Goal: Submit feedback/report problem

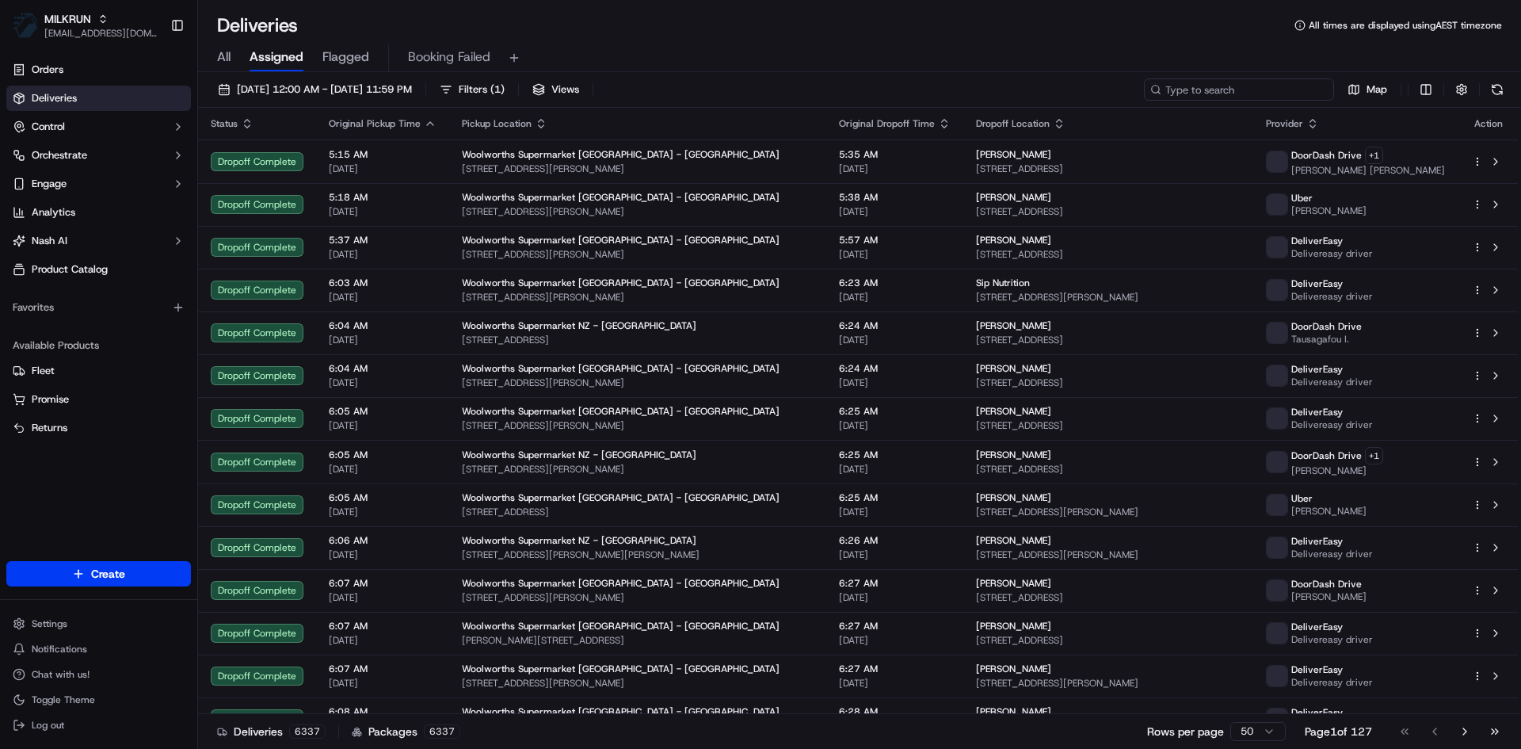
click at [1260, 88] on input at bounding box center [1239, 89] width 190 height 22
paste input "[PERSON_NAME]"
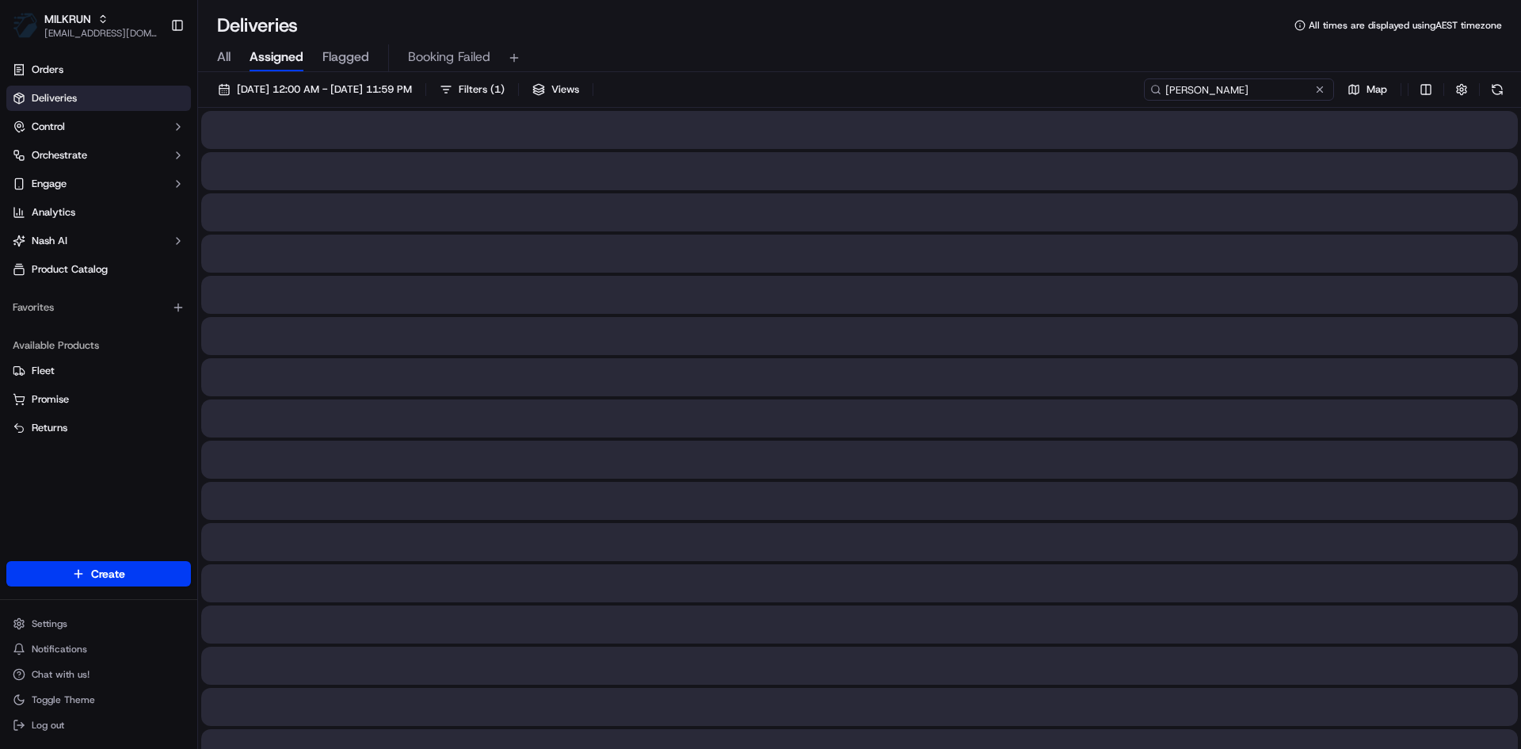
type input "Jessica Lamon"
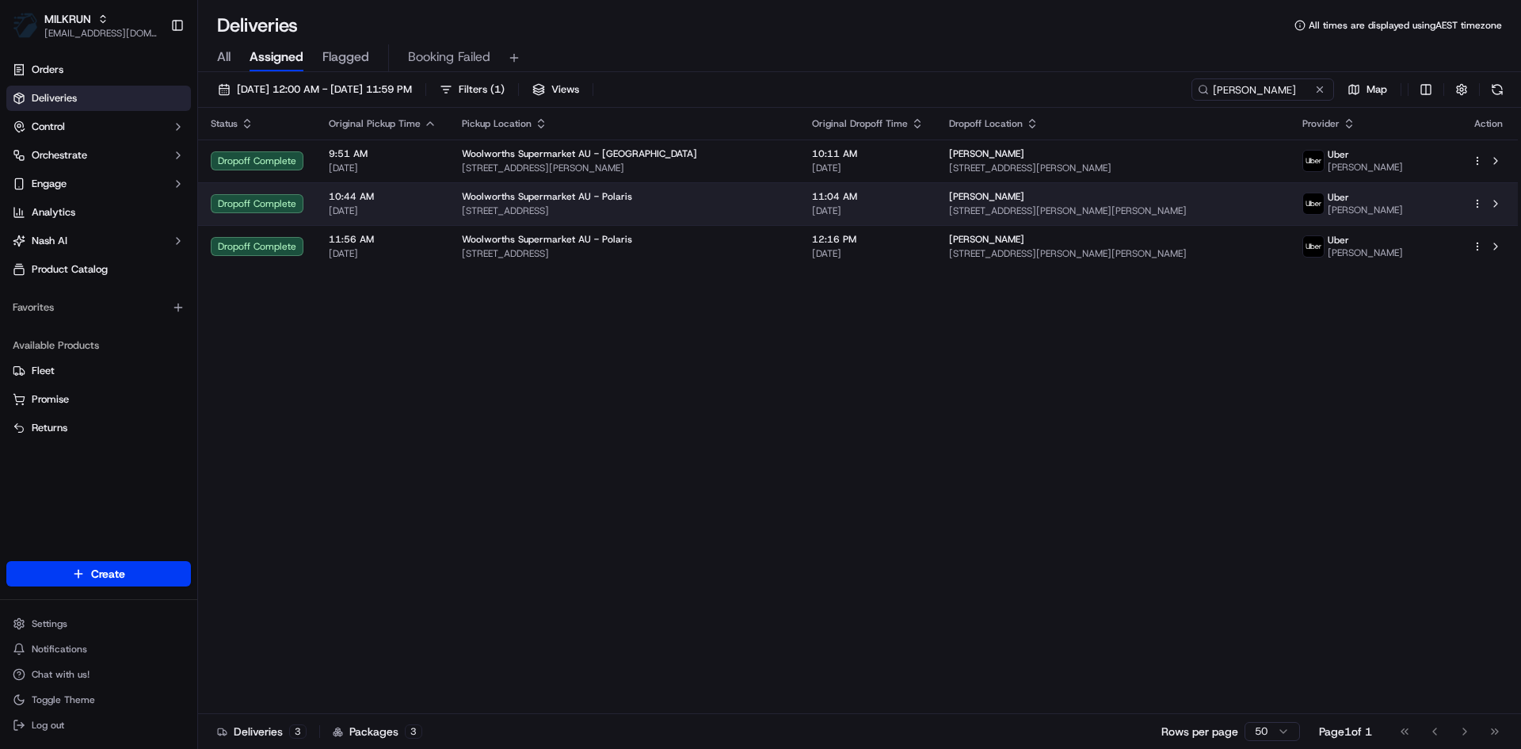
click at [781, 204] on span "[STREET_ADDRESS]" at bounding box center [624, 210] width 325 height 13
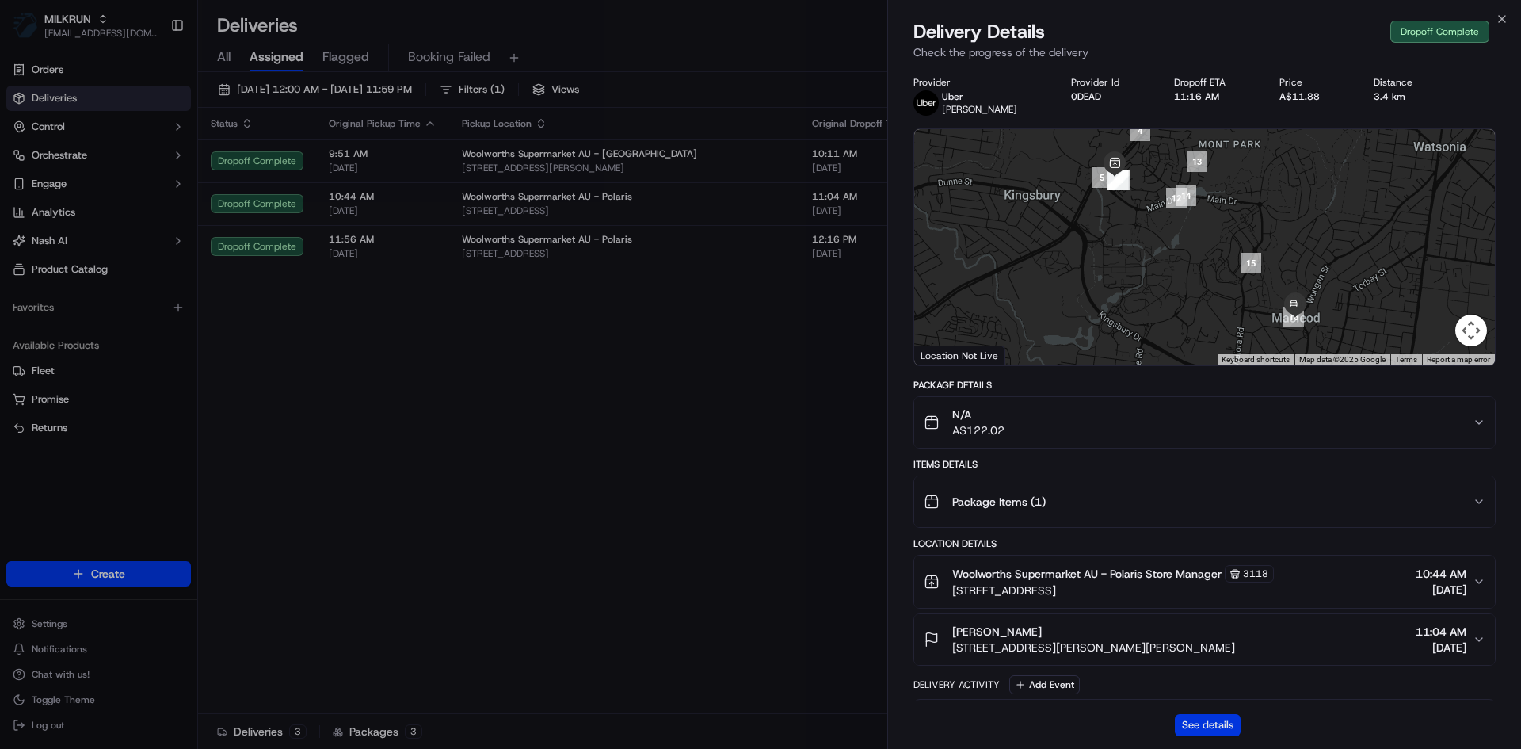
click at [1202, 729] on button "See details" at bounding box center [1208, 725] width 66 height 22
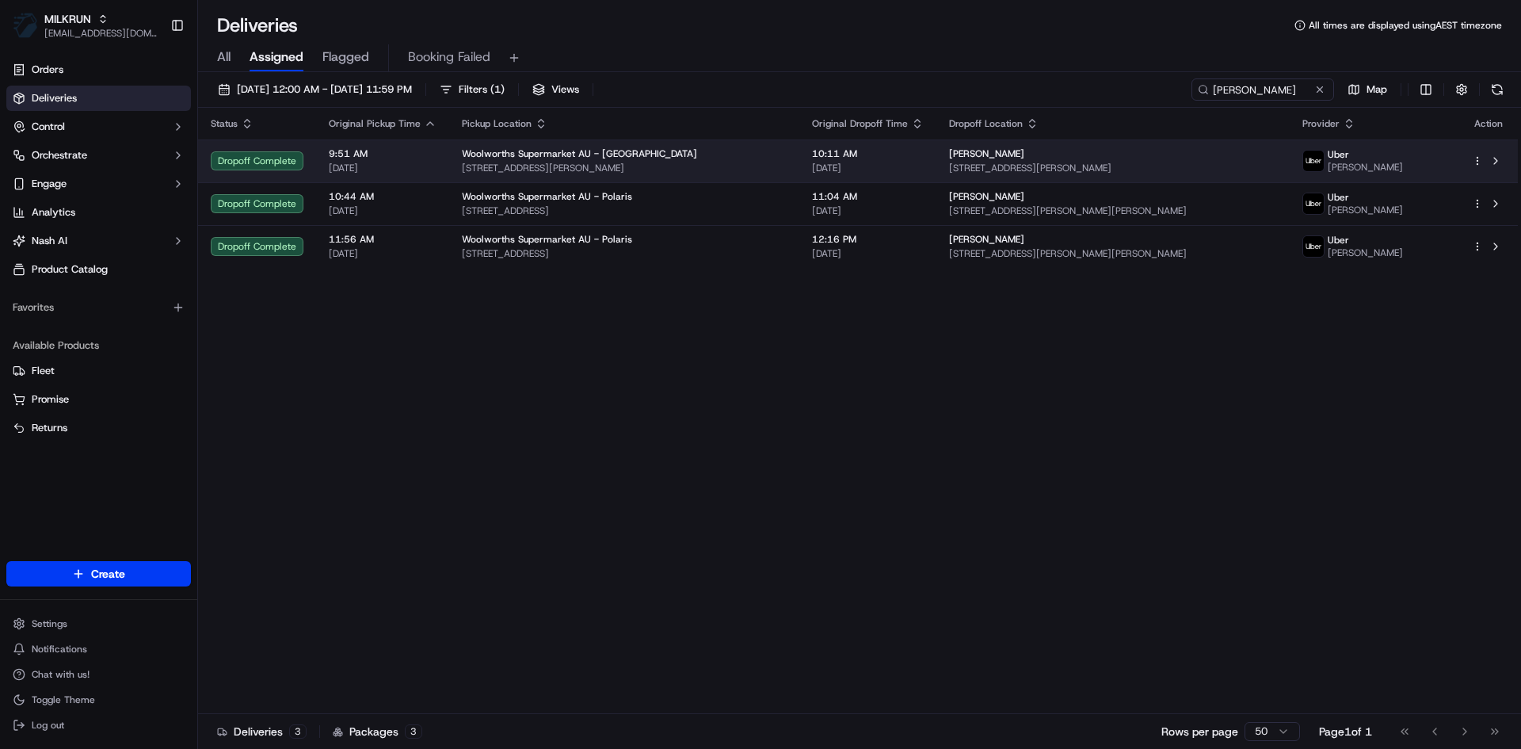
click at [778, 164] on span "300-304 Albert St, Brunswick, VIC 3056, AU" at bounding box center [624, 168] width 325 height 13
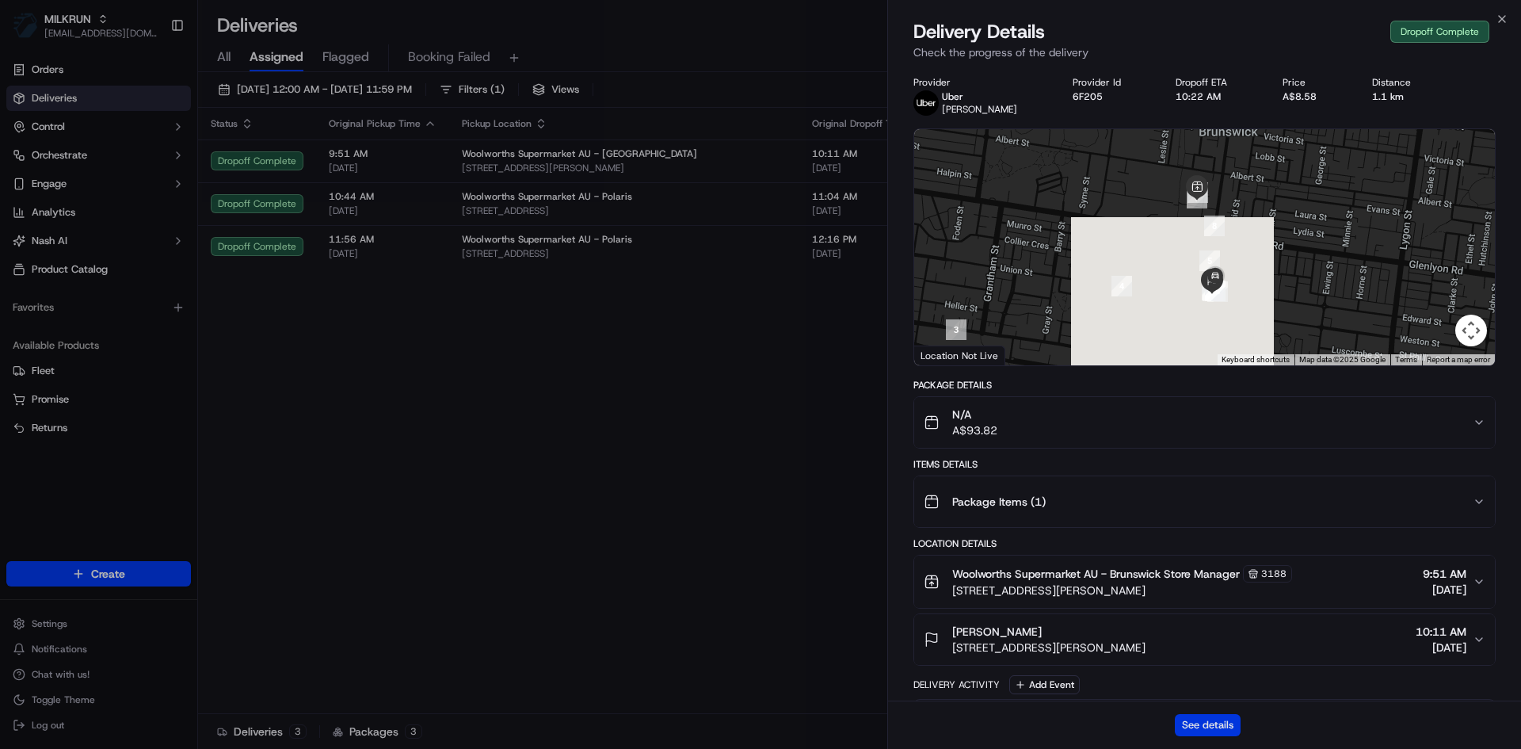
click at [1199, 717] on button "See details" at bounding box center [1208, 725] width 66 height 22
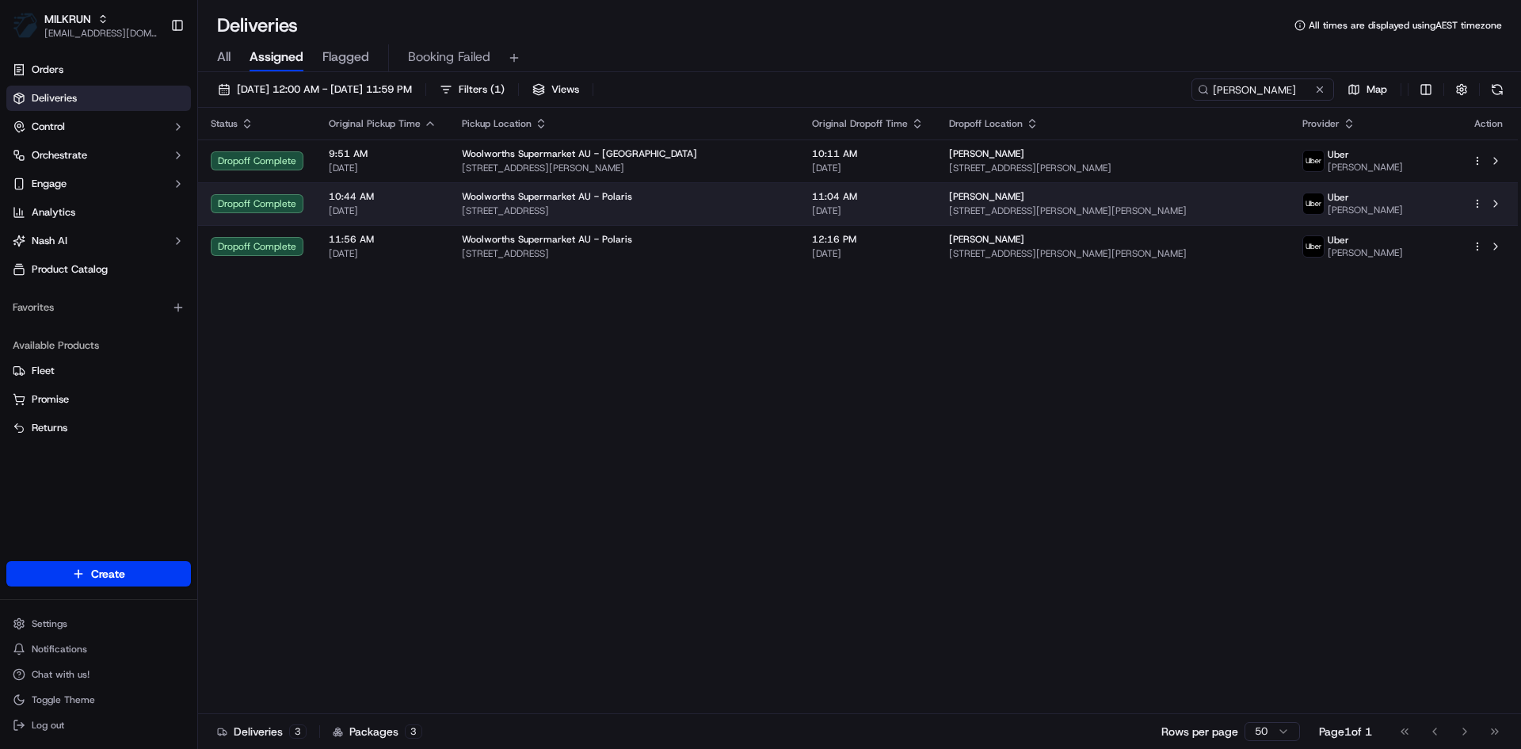
click at [918, 204] on span "[DATE]" at bounding box center [868, 210] width 112 height 13
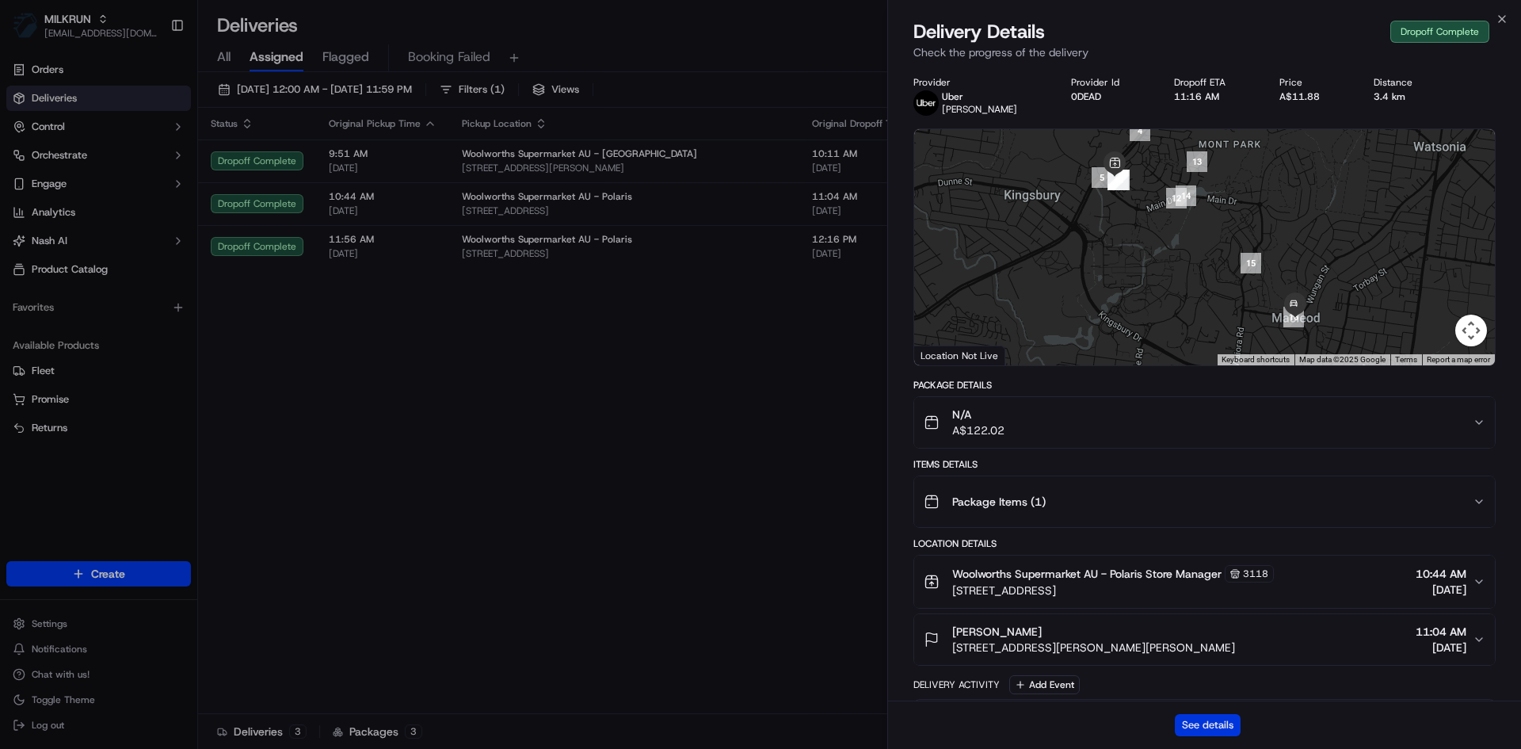
click at [1207, 726] on button "See details" at bounding box center [1208, 725] width 66 height 22
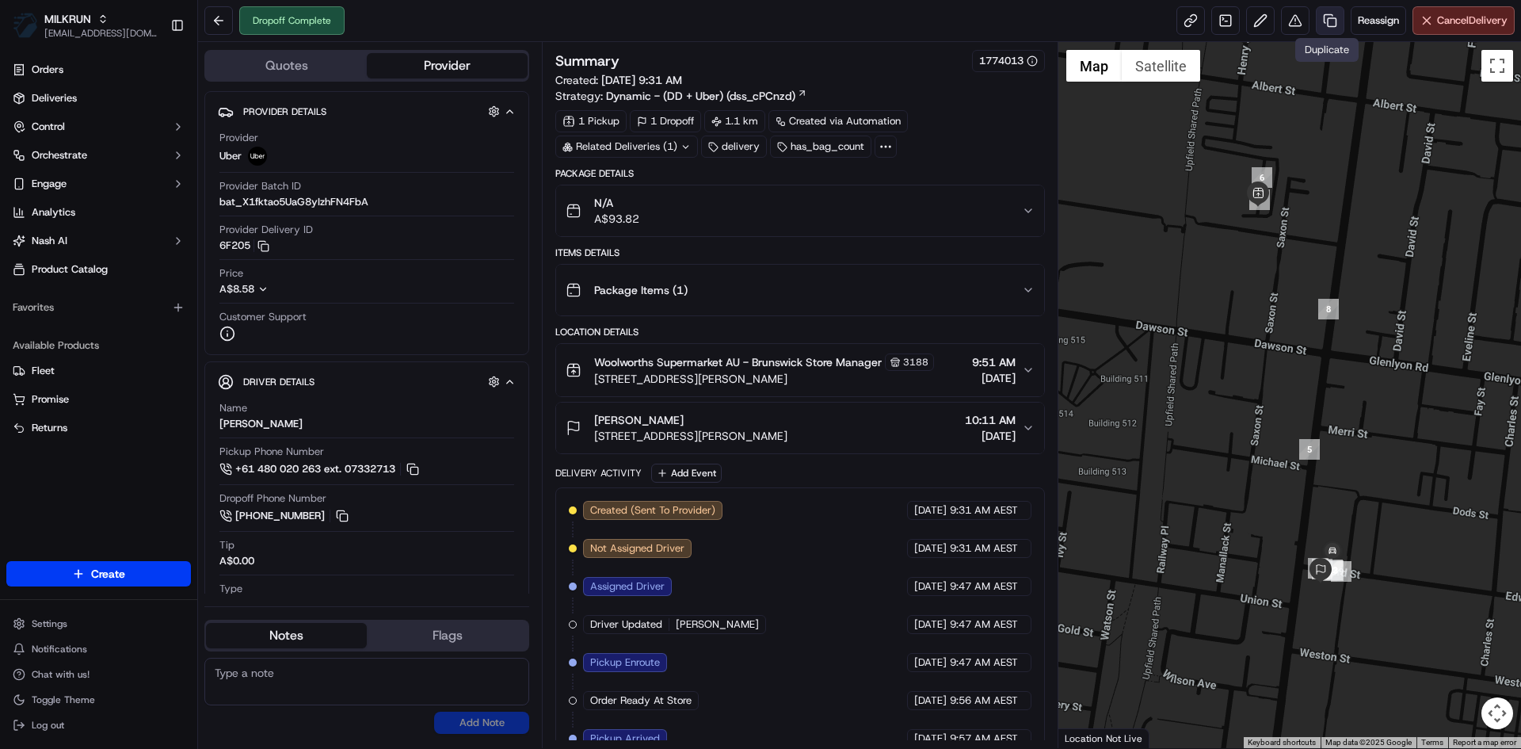
click at [1331, 23] on link at bounding box center [1330, 20] width 29 height 29
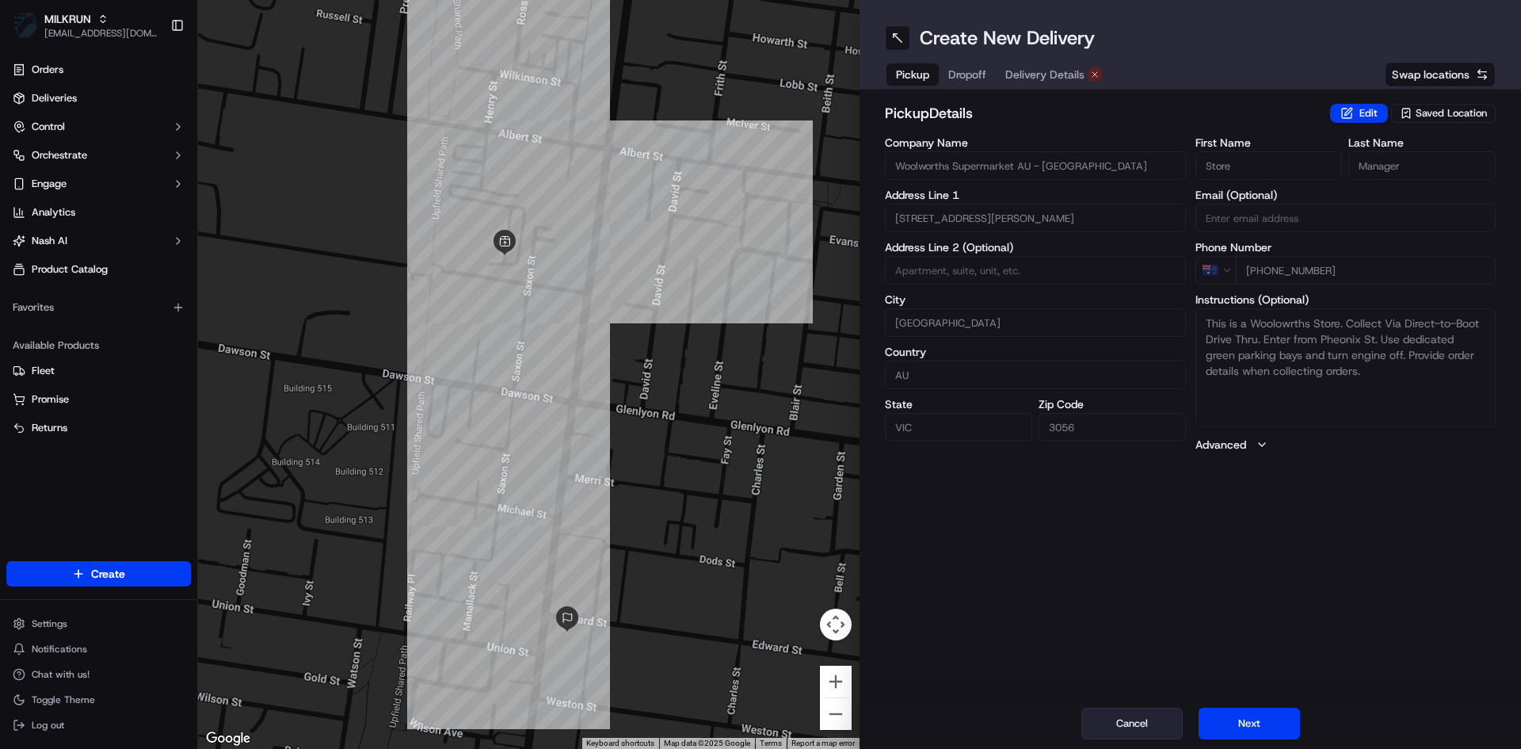
click at [1150, 731] on button "Cancel" at bounding box center [1131, 723] width 101 height 32
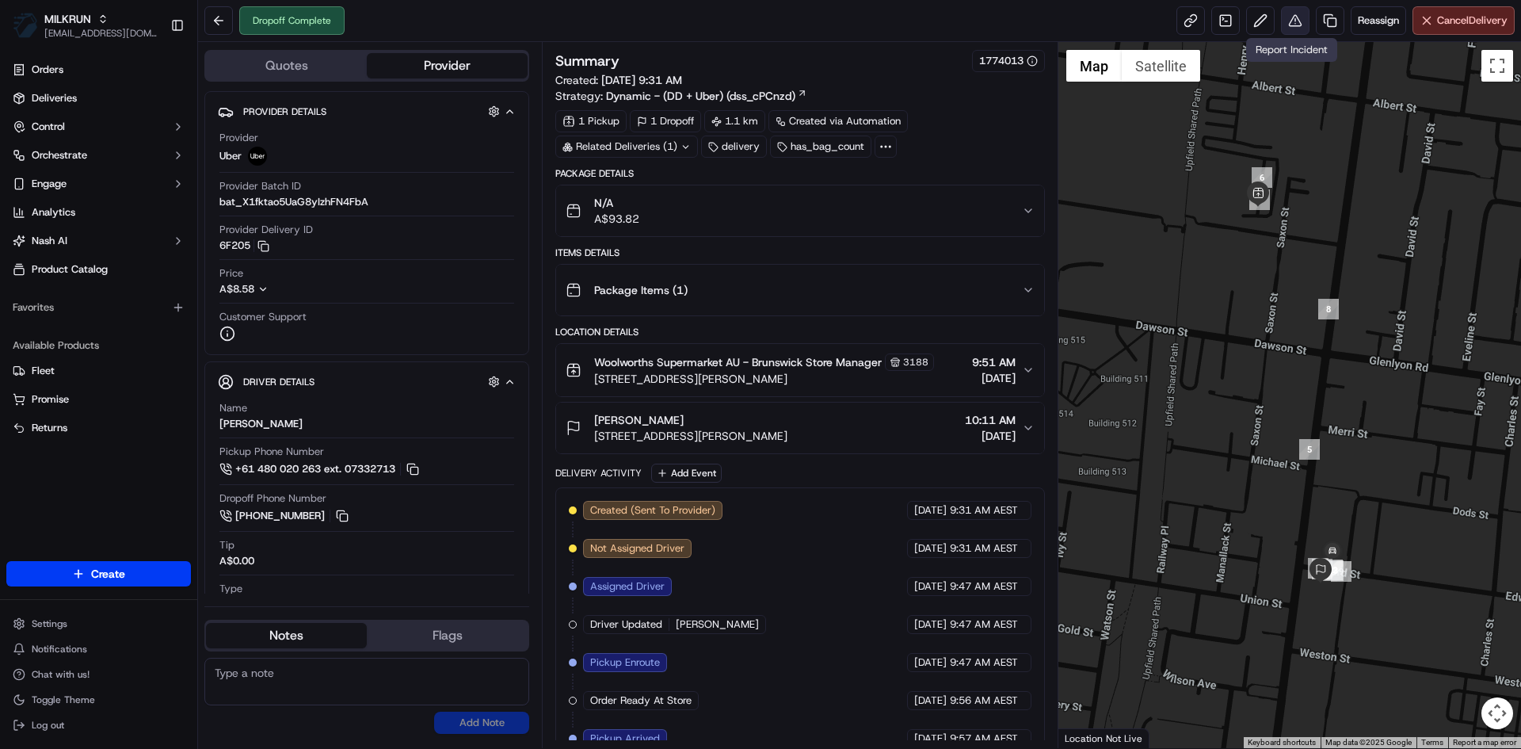
click at [1288, 17] on button at bounding box center [1295, 20] width 29 height 29
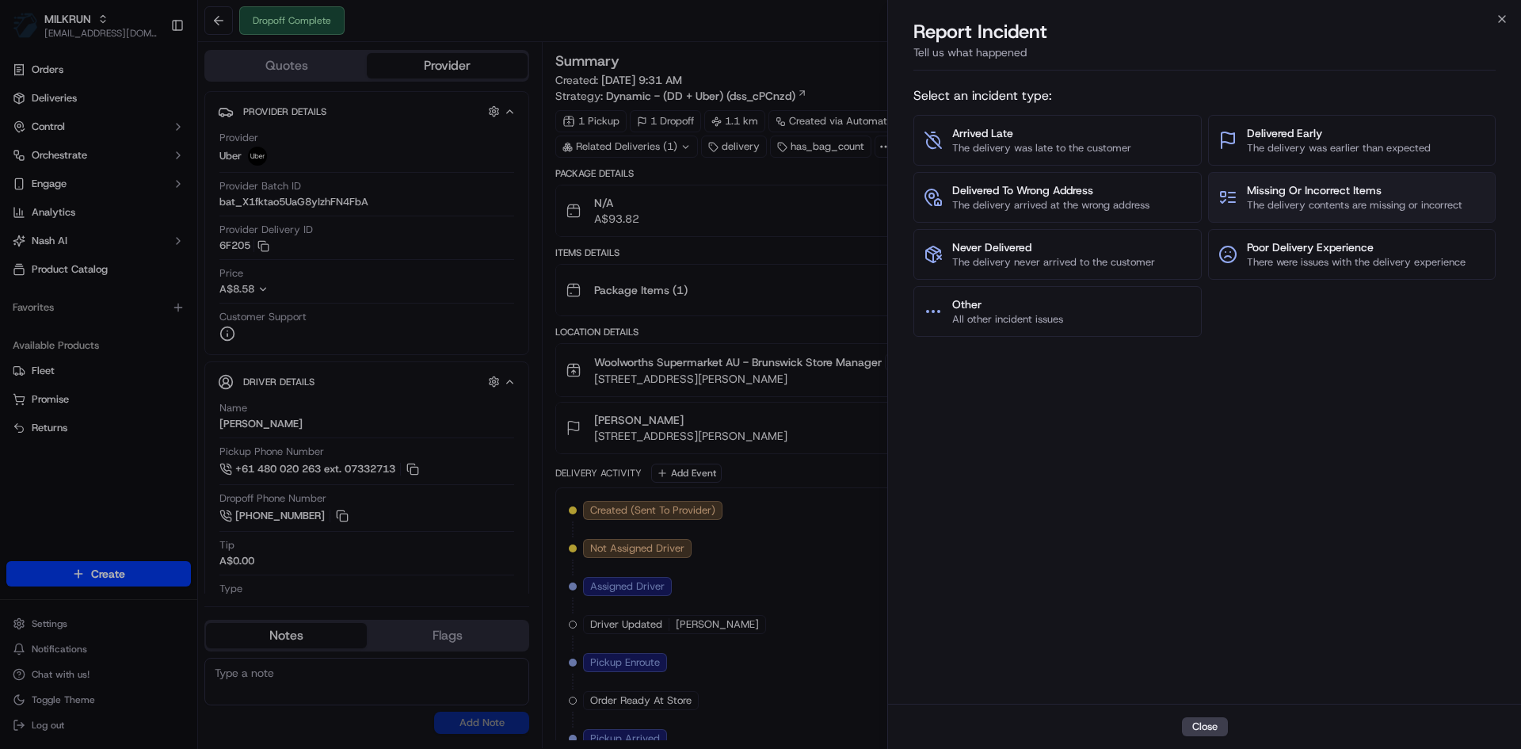
click at [1280, 189] on span "Missing Or Incorrect Items" at bounding box center [1354, 190] width 215 height 16
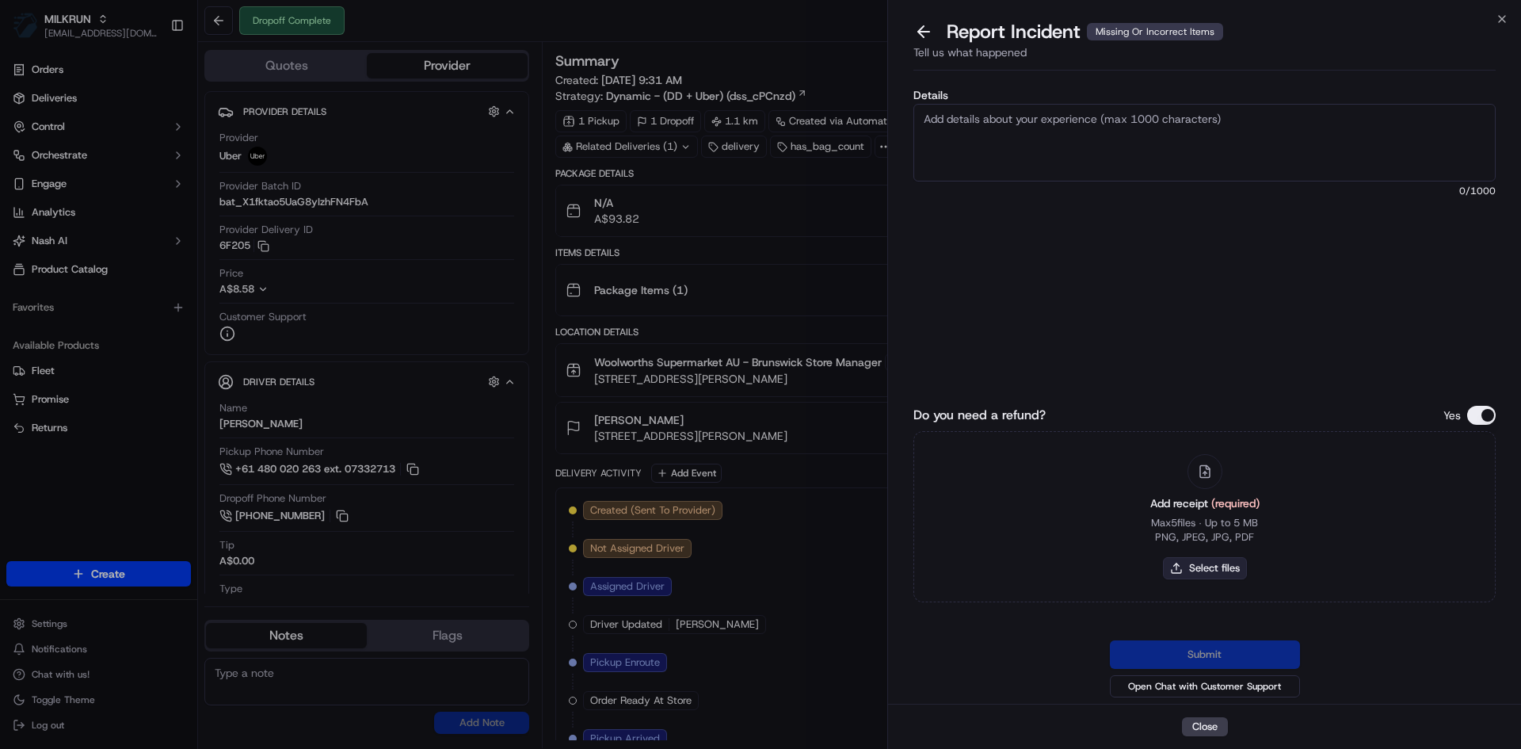
click at [1229, 557] on button "Select files" at bounding box center [1205, 568] width 84 height 22
click at [1180, 580] on div "Add receipt (required) Max 5 files ∙ Up to 5 MB PNG, JPEG, JPG, PDF Select files" at bounding box center [1205, 516] width 135 height 144
click at [1183, 572] on button "Select files" at bounding box center [1205, 568] width 84 height 22
type input "C:\fakepath\JL.pdf"
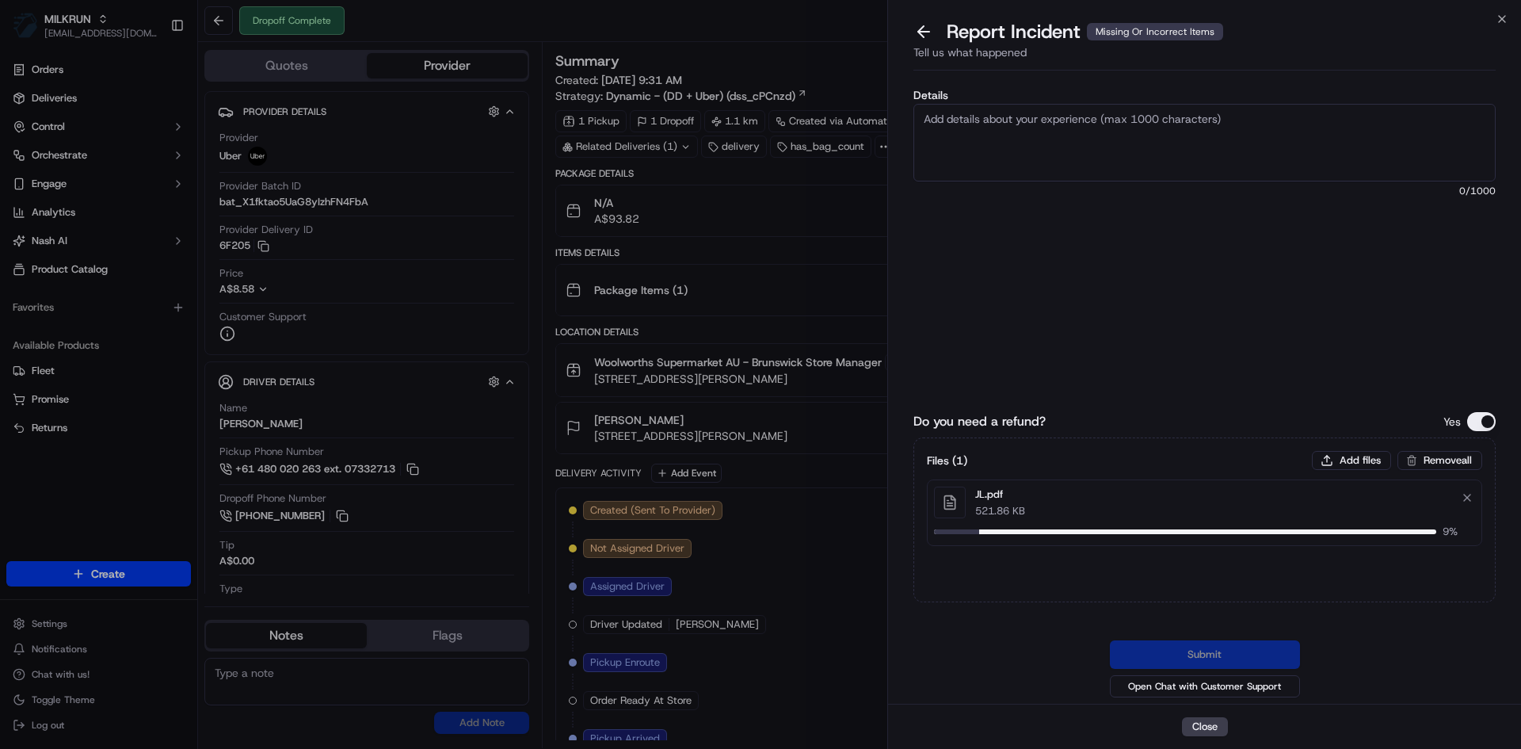
click at [988, 141] on textarea "Details" at bounding box center [1204, 143] width 582 height 78
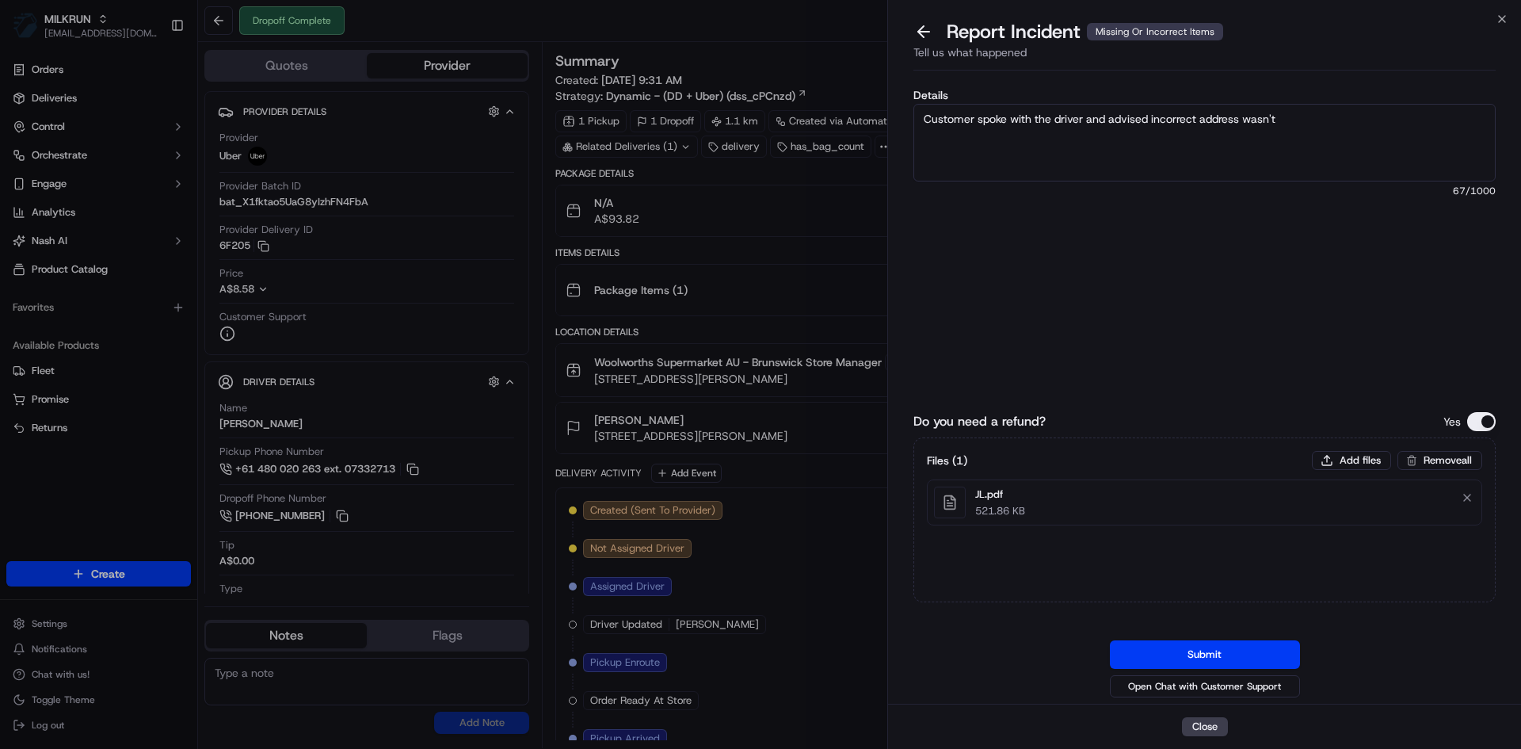
click at [1309, 123] on textarea "Customer spoke with the driver and advised incorrect address wasn't" at bounding box center [1204, 143] width 582 height 78
click at [1090, 135] on textarea "Customer spoke with the driver and advised incorrect address, however the order…" at bounding box center [1204, 143] width 582 height 78
paste textarea "93.82"
type textarea "Customer spoke with the driver and advised incorrect address, however the order…"
click at [1235, 656] on button "Submit" at bounding box center [1205, 654] width 190 height 29
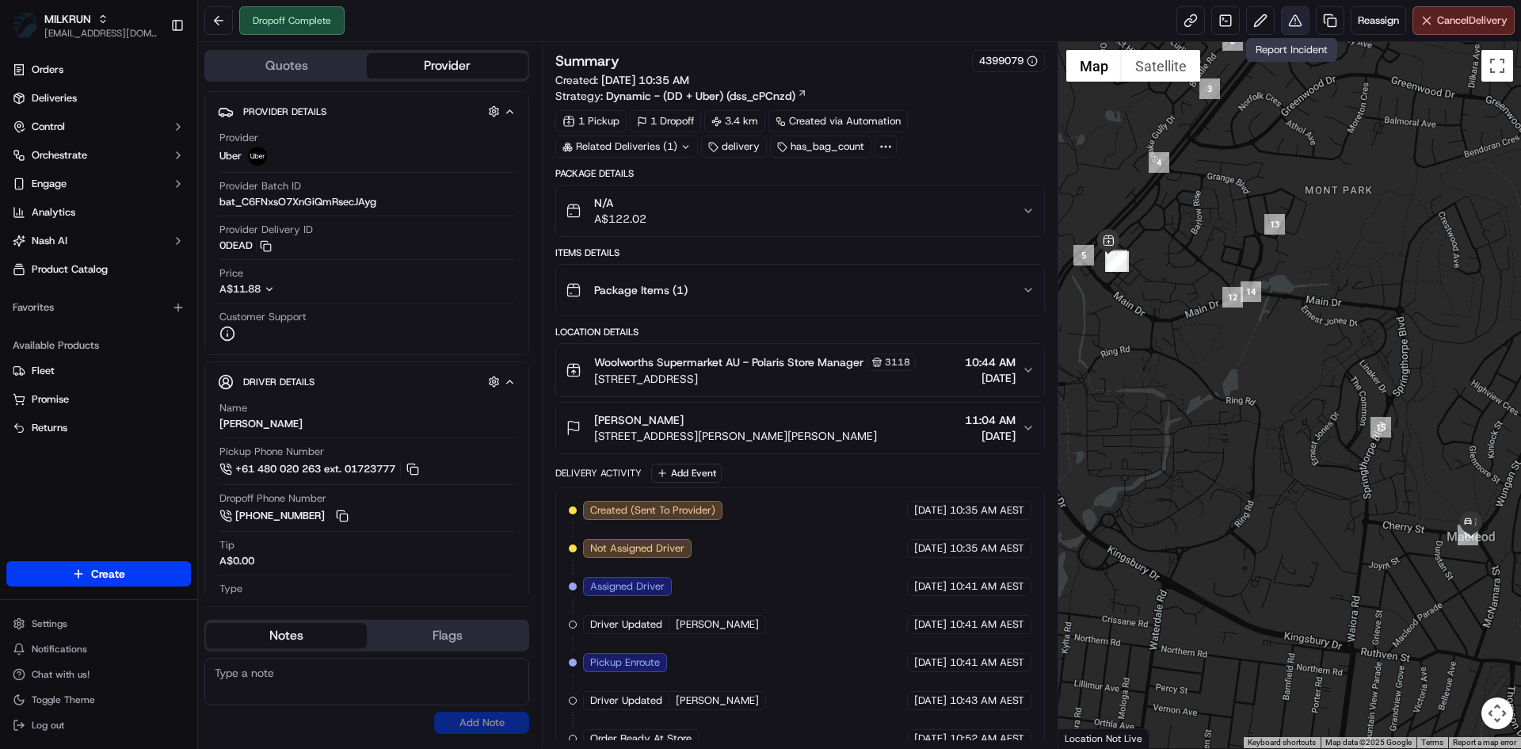
click at [1283, 30] on button at bounding box center [1295, 20] width 29 height 29
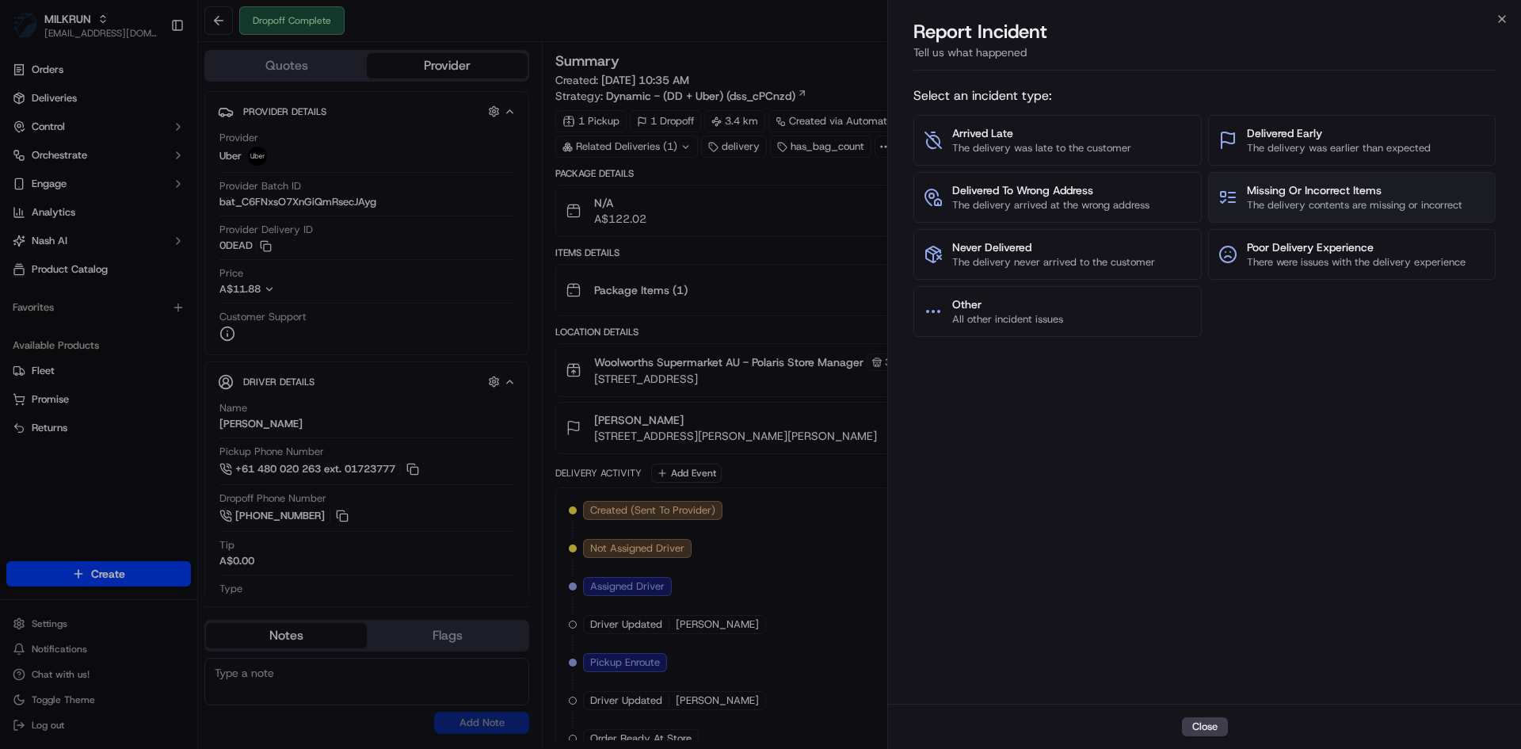
click at [1301, 197] on span "Missing Or Incorrect Items" at bounding box center [1354, 190] width 215 height 16
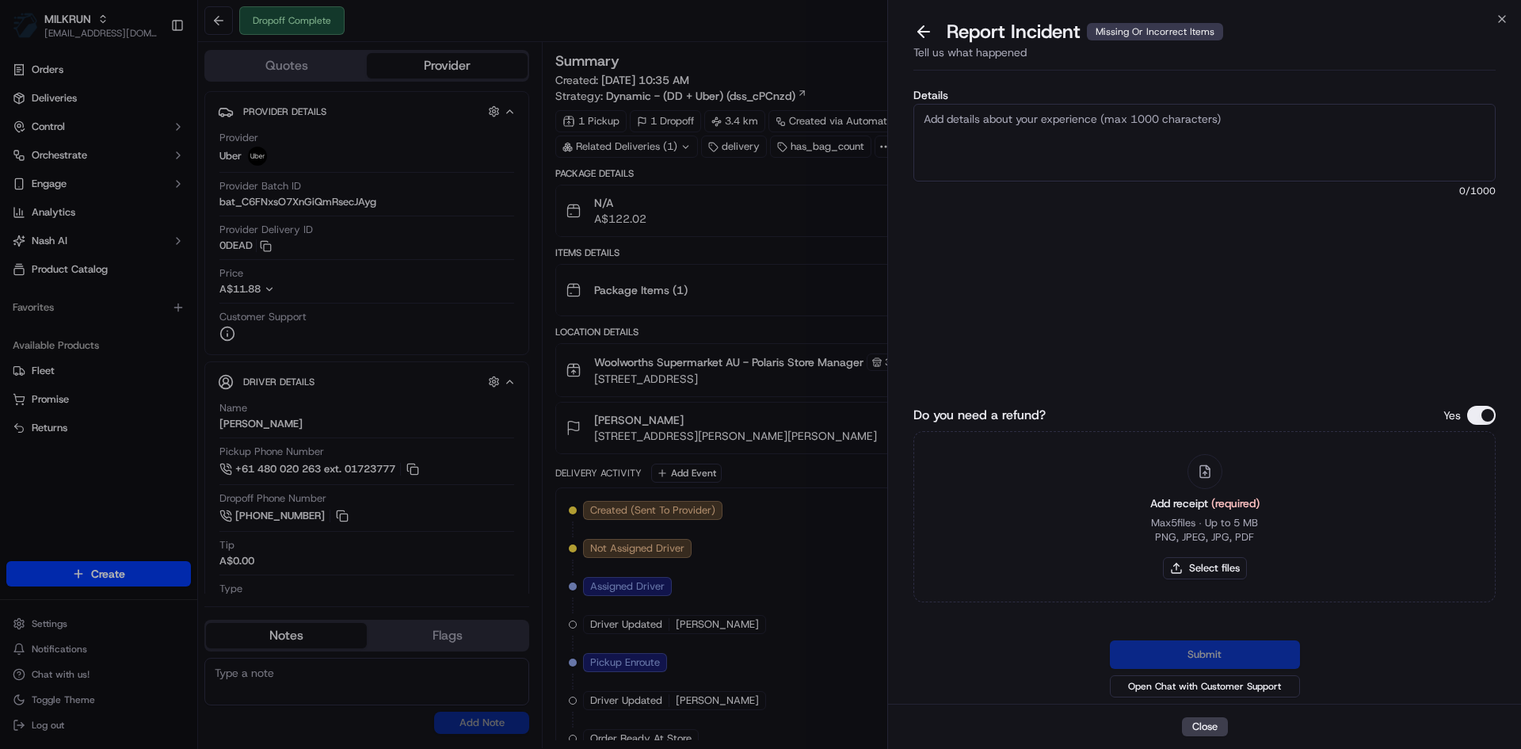
drag, startPoint x: 1022, startPoint y: 146, endPoint x: 991, endPoint y: 127, distance: 36.3
click at [1022, 146] on textarea "Details" at bounding box center [1204, 143] width 582 height 78
click at [1048, 132] on textarea "Details" at bounding box center [1204, 143] width 582 height 78
click at [1214, 570] on button "Select files" at bounding box center [1205, 568] width 84 height 22
type input "C:\fakepath\JL2.pdf"
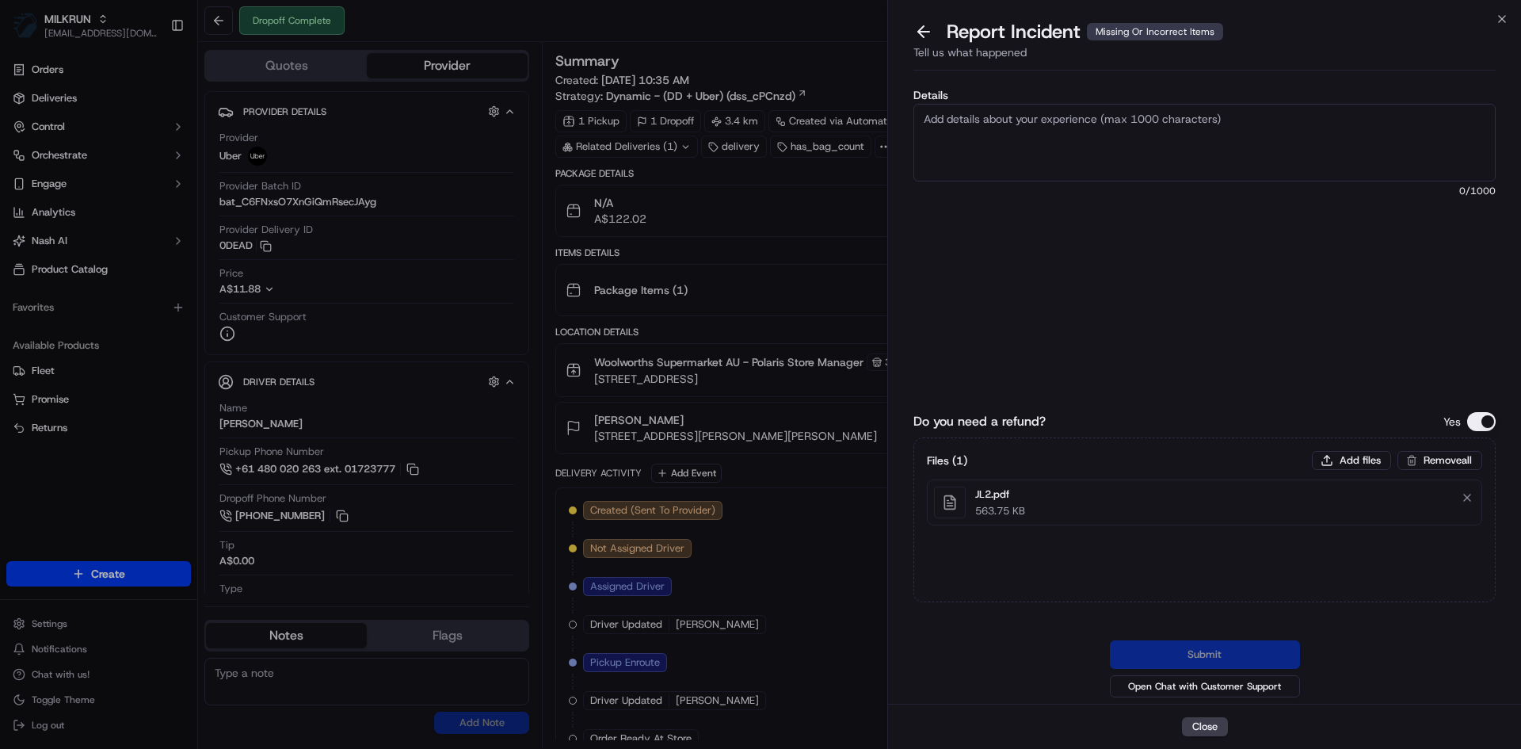
click at [1050, 145] on textarea "Details" at bounding box center [1204, 143] width 582 height 78
paste textarea "122.02"
click at [921, 124] on textarea "122.02" at bounding box center [1204, 143] width 582 height 78
click at [914, 122] on div "Details $122.02 7 /1000 Do you need a refund? Yes Files ( 1 ) Add files Remove …" at bounding box center [1204, 390] width 633 height 627
click at [922, 122] on textarea "$122.02" at bounding box center [1204, 143] width 582 height 78
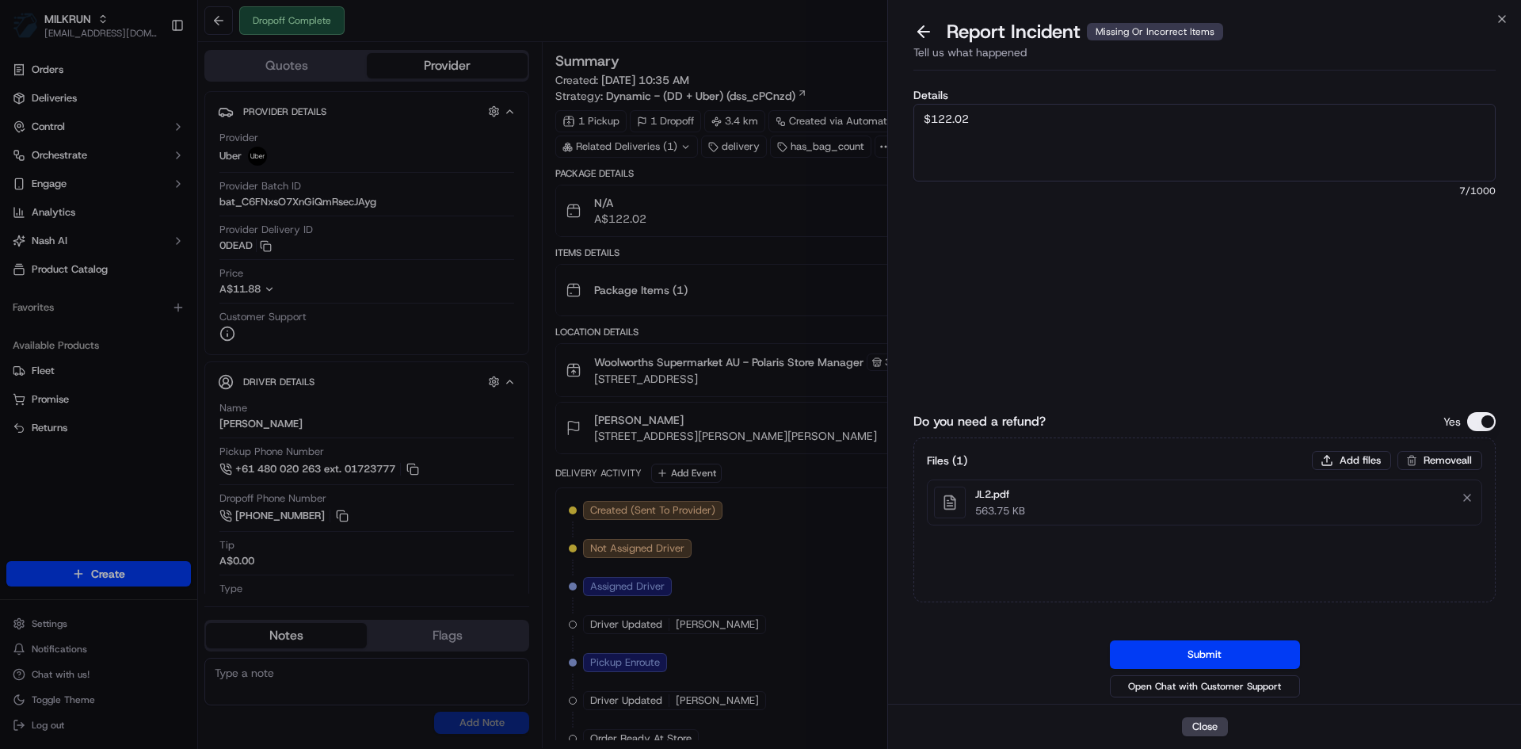
paste textarea "Delivered to the wrong address - please refund"
click at [1266, 115] on textarea "Delivered to the wrong address - please refund $122.02" at bounding box center [1204, 143] width 582 height 78
type textarea "Delivered to the wrong address - please refund $122.02"
click at [1214, 642] on button "Submit" at bounding box center [1205, 654] width 190 height 29
